Goal: Task Accomplishment & Management: Manage account settings

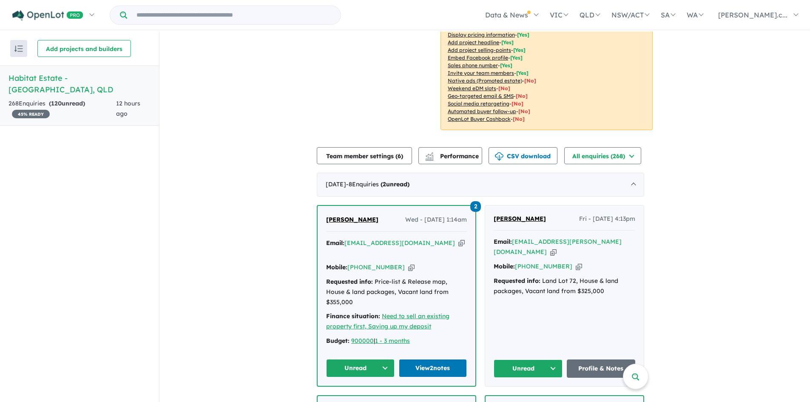
scroll to position [220, 0]
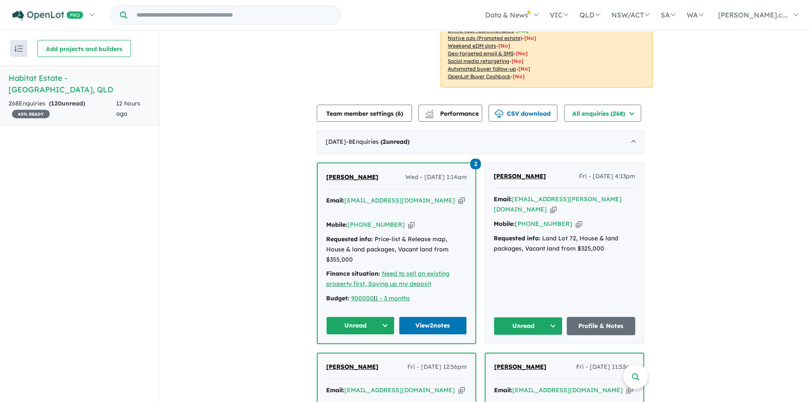
click at [458, 200] on icon "button" at bounding box center [461, 200] width 6 height 9
drag, startPoint x: 405, startPoint y: 216, endPoint x: 428, endPoint y: 220, distance: 23.2
click at [408, 220] on icon "button" at bounding box center [411, 224] width 6 height 9
drag, startPoint x: 428, startPoint y: 199, endPoint x: 438, endPoint y: 200, distance: 9.4
click at [458, 199] on icon "button" at bounding box center [461, 200] width 6 height 9
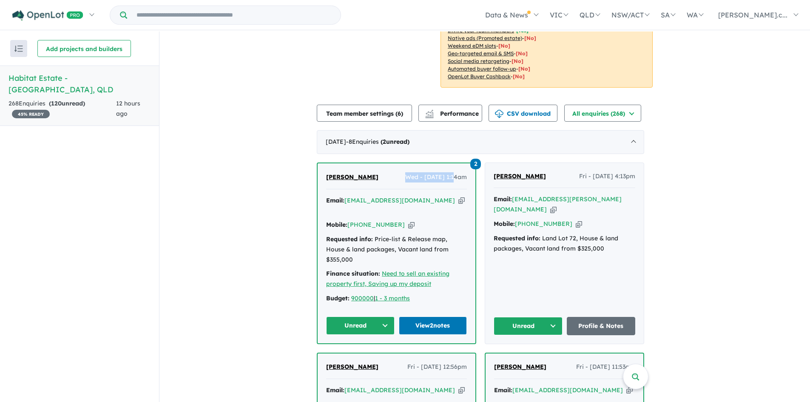
drag, startPoint x: 396, startPoint y: 178, endPoint x: 445, endPoint y: 176, distance: 48.9
click at [445, 176] on span "Wed - [DATE] 1:14am" at bounding box center [436, 177] width 62 height 10
copy span "Wed - [DATE]"
drag, startPoint x: 464, startPoint y: 241, endPoint x: 322, endPoint y: 233, distance: 142.2
click at [322, 233] on div "2 [PERSON_NAME] Wed - [DATE] 1:14am Email: [EMAIL_ADDRESS][DOMAIN_NAME] Copied!…" at bounding box center [397, 253] width 158 height 180
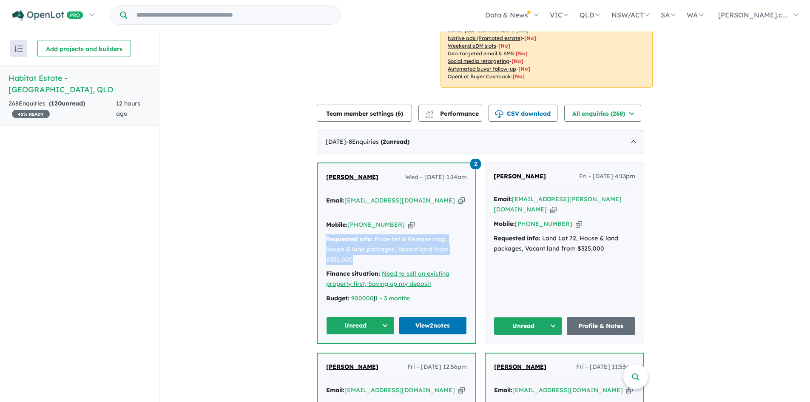
copy div "Requested info: Price-list & Release map, House & land packages, Vacant land fr…"
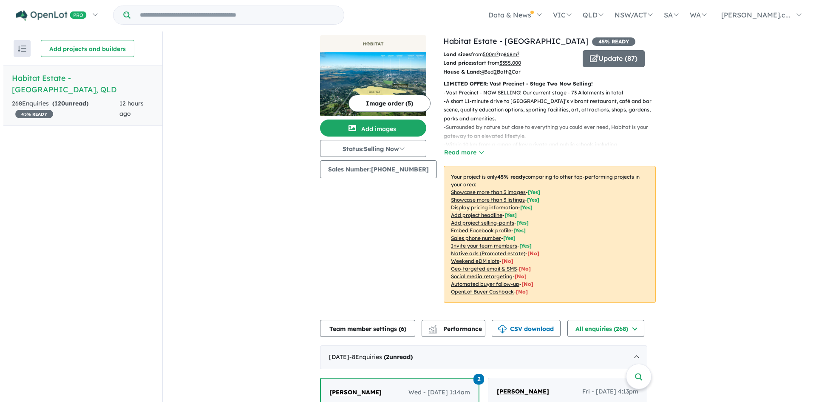
scroll to position [0, 0]
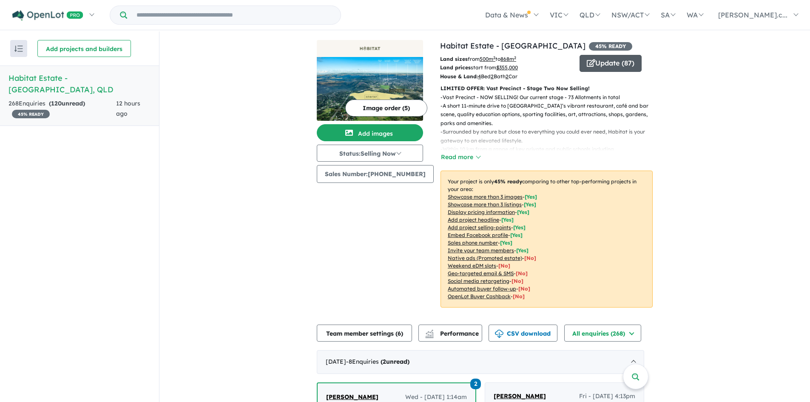
click at [602, 60] on button "Update ( 87 )" at bounding box center [611, 63] width 62 height 17
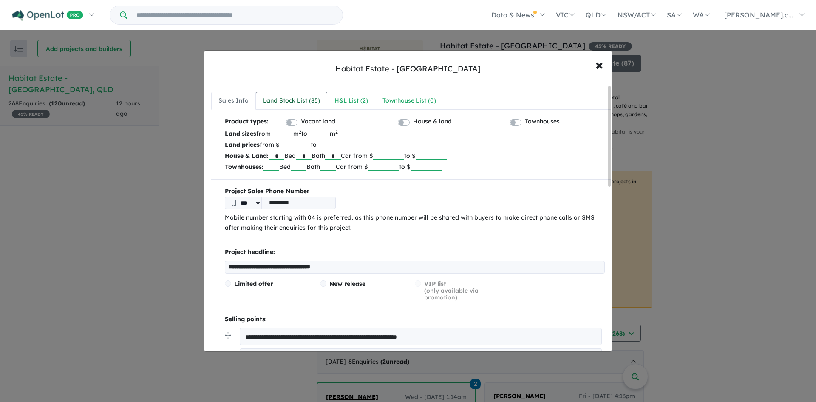
click at [307, 94] on link "Land Stock List ( 85 )" at bounding box center [291, 101] width 71 height 18
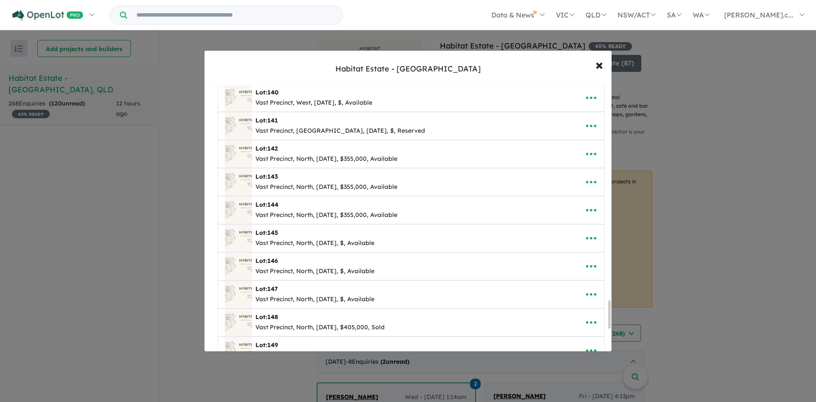
scroll to position [2070, 0]
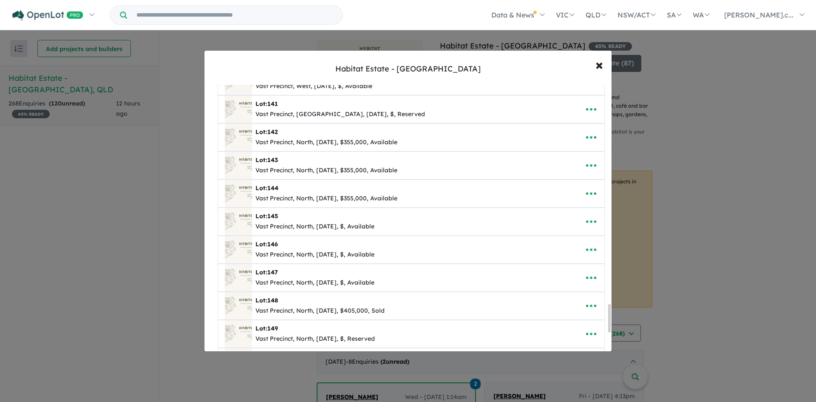
click at [710, 224] on div "**********" at bounding box center [408, 201] width 816 height 402
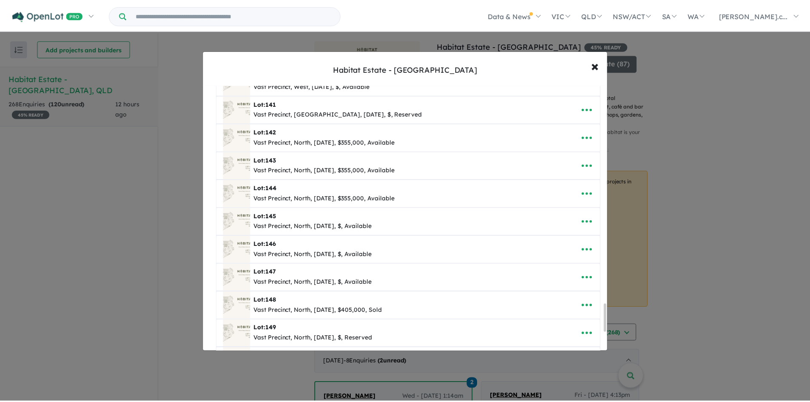
scroll to position [0, 0]
